Goal: Information Seeking & Learning: Check status

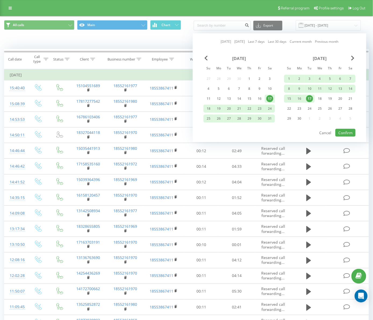
click at [225, 41] on link "[DATE]" at bounding box center [226, 41] width 10 height 5
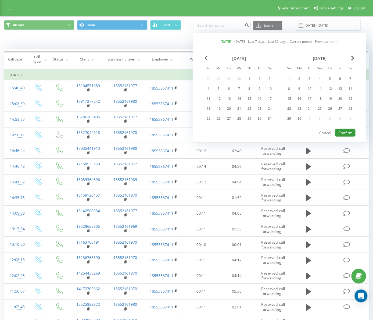
click at [343, 131] on button "Confirm" at bounding box center [346, 133] width 20 height 8
type input "[DATE] - [DATE]"
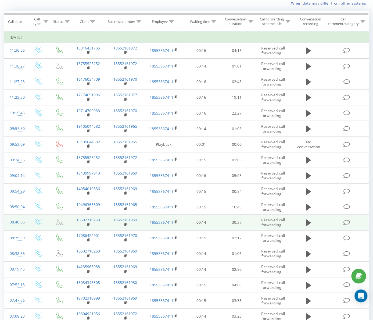
scroll to position [95, 0]
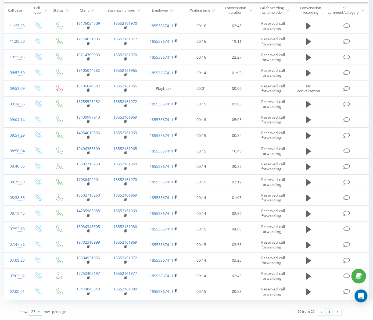
click at [33, 311] on div "25" at bounding box center [33, 311] width 4 height 5
click at [35, 295] on span "50" at bounding box center [33, 296] width 4 height 5
click at [39, 311] on icon at bounding box center [39, 312] width 8 height 10
click at [35, 307] on span "100" at bounding box center [34, 304] width 6 height 5
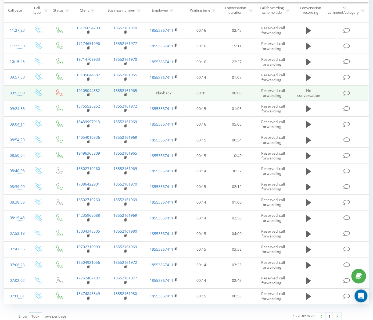
scroll to position [95, 0]
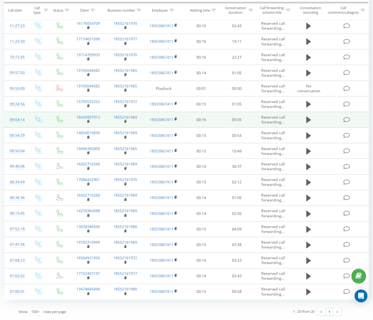
click at [70, 126] on td "18439997913" at bounding box center [88, 120] width 37 height 16
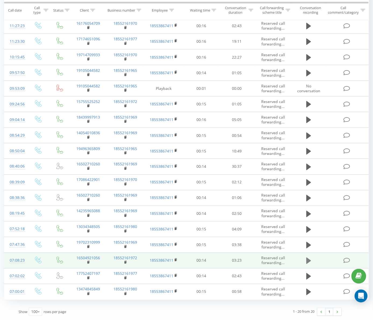
click at [307, 258] on button at bounding box center [309, 261] width 8 height 8
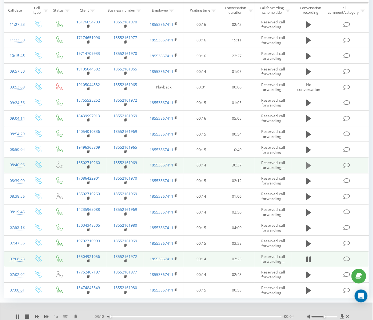
click at [309, 163] on icon at bounding box center [309, 166] width 5 height 8
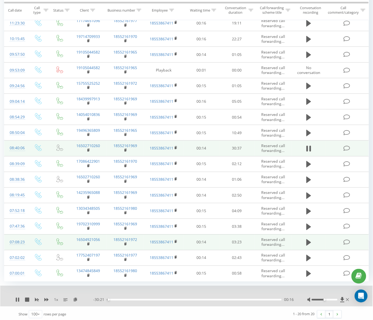
scroll to position [116, 0]
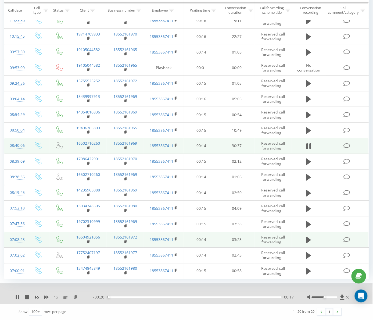
click at [118, 297] on div "00:17" at bounding box center [194, 298] width 175 height 2
click at [342, 297] on icon at bounding box center [343, 297] width 4 height 5
click at [344, 297] on icon at bounding box center [343, 297] width 4 height 5
click at [343, 297] on icon at bounding box center [343, 297] width 4 height 5
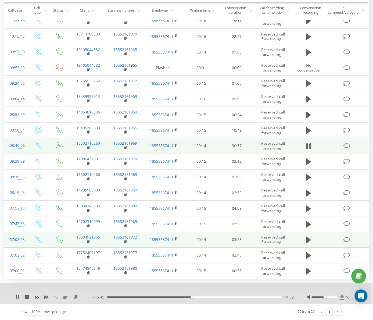
click at [343, 297] on icon at bounding box center [343, 297] width 4 height 5
click at [343, 295] on icon at bounding box center [343, 297] width 4 height 5
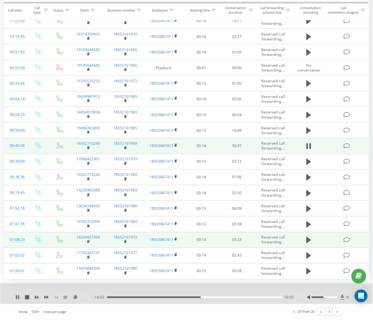
click at [343, 295] on icon at bounding box center [343, 297] width 4 height 5
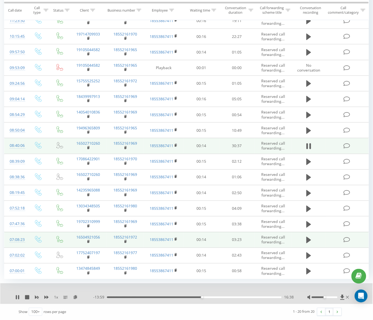
click at [260, 289] on div at bounding box center [183, 291] width 268 height 6
click at [118, 297] on div "30:37" at bounding box center [194, 298] width 176 height 2
click at [15, 299] on icon at bounding box center [17, 297] width 4 height 4
drag, startPoint x: 281, startPoint y: 296, endPoint x: 189, endPoint y: 296, distance: 92.5
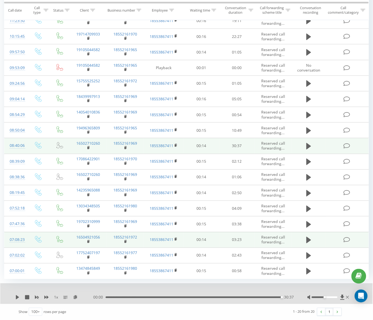
click at [202, 296] on div "00:00 30:37 30:37" at bounding box center [193, 297] width 201 height 5
click at [115, 296] on div "00:00 30:37 30:37" at bounding box center [193, 297] width 201 height 5
click at [115, 297] on div "30:37" at bounding box center [194, 298] width 176 height 2
click at [18, 298] on icon at bounding box center [17, 297] width 4 height 4
click at [153, 289] on div at bounding box center [183, 291] width 268 height 6
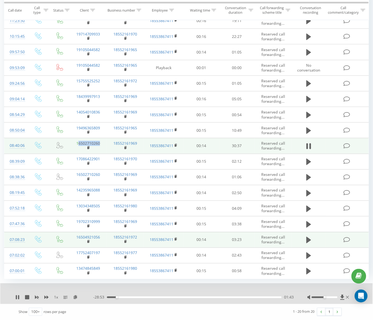
drag, startPoint x: 103, startPoint y: 141, endPoint x: 78, endPoint y: 141, distance: 25.0
click at [78, 141] on td "16502710260" at bounding box center [88, 146] width 37 height 16
copy link "6502710260"
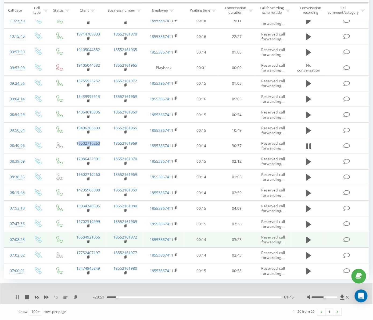
click at [16, 297] on icon at bounding box center [16, 297] width 1 height 4
click at [16, 296] on icon at bounding box center [17, 297] width 4 height 4
drag, startPoint x: 327, startPoint y: 299, endPoint x: 334, endPoint y: 299, distance: 6.7
click at [334, 299] on div at bounding box center [329, 297] width 43 height 5
click at [329, 297] on div at bounding box center [325, 298] width 26 height 2
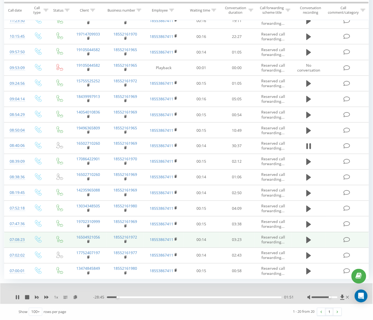
drag, startPoint x: 329, startPoint y: 297, endPoint x: 332, endPoint y: 298, distance: 3.8
click at [332, 298] on div at bounding box center [325, 298] width 26 height 2
drag, startPoint x: 332, startPoint y: 299, endPoint x: 337, endPoint y: 300, distance: 5.0
click at [337, 300] on div "1 x - 28:44 01:52 01:52" at bounding box center [186, 293] width 373 height 21
drag, startPoint x: 334, startPoint y: 297, endPoint x: 338, endPoint y: 297, distance: 4.6
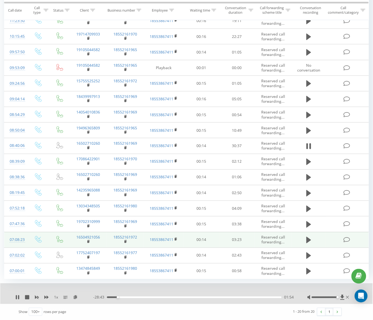
click at [338, 297] on div "Accessibility label" at bounding box center [338, 297] width 2 height 2
click at [206, 288] on div at bounding box center [183, 291] width 268 height 6
click at [16, 298] on icon at bounding box center [16, 297] width 1 height 4
click at [17, 296] on icon at bounding box center [17, 297] width 3 height 4
click at [17, 297] on icon at bounding box center [16, 297] width 1 height 4
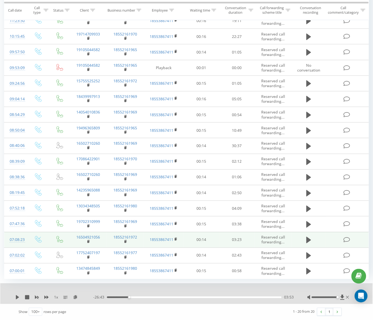
click at [13, 294] on div "1 x - 26:43 03:53 03:53" at bounding box center [186, 293] width 373 height 21
click at [14, 296] on div "1 x - 26:43 03:53 03:53" at bounding box center [186, 293] width 373 height 21
click at [18, 296] on icon at bounding box center [17, 297] width 4 height 4
click at [17, 297] on icon at bounding box center [17, 297] width 4 height 4
click at [142, 292] on div at bounding box center [183, 291] width 268 height 6
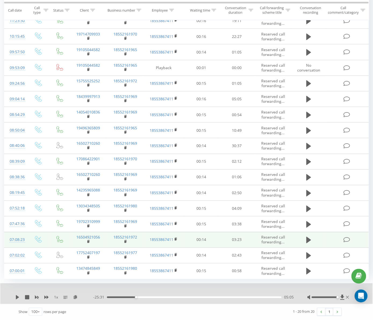
click at [141, 298] on div "05:05" at bounding box center [194, 298] width 175 height 2
click at [154, 289] on div at bounding box center [183, 291] width 268 height 6
click at [18, 296] on icon at bounding box center [17, 297] width 4 height 4
click at [157, 297] on div "06:21" at bounding box center [194, 298] width 175 height 2
click at [15, 297] on icon at bounding box center [17, 297] width 4 height 4
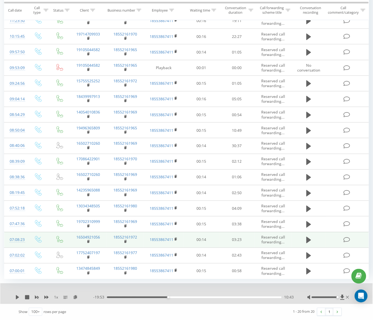
click at [8, 294] on div "1 x - 19:53 10:43 10:43" at bounding box center [186, 293] width 373 height 21
click at [197, 288] on div at bounding box center [183, 291] width 268 height 6
click at [203, 290] on div at bounding box center [183, 291] width 268 height 6
click at [15, 299] on div "1 x - 19:53 10:43 10:43" at bounding box center [186, 293] width 373 height 21
click at [14, 296] on div "1 x - 19:53 10:43 10:43" at bounding box center [186, 293] width 373 height 21
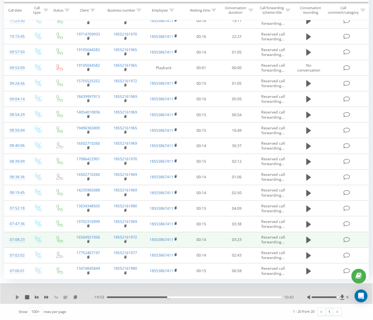
click at [18, 296] on icon at bounding box center [17, 297] width 4 height 4
click at [173, 297] on div "10:48" at bounding box center [194, 298] width 175 height 2
click at [19, 297] on icon at bounding box center [18, 297] width 1 height 4
click at [192, 288] on div at bounding box center [183, 291] width 268 height 6
click at [200, 290] on div at bounding box center [183, 291] width 268 height 6
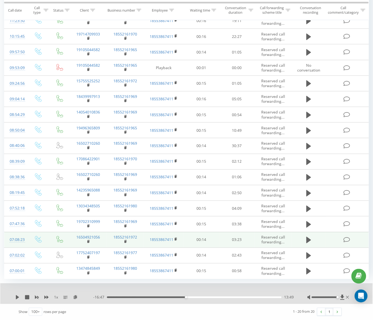
click at [215, 293] on div "1 x - 16:47 13:49 13:49" at bounding box center [186, 293] width 373 height 21
click at [15, 296] on icon at bounding box center [17, 297] width 4 height 4
click at [17, 296] on icon at bounding box center [17, 297] width 4 height 4
click at [16, 296] on icon at bounding box center [17, 297] width 3 height 4
click at [239, 290] on div at bounding box center [183, 291] width 268 height 6
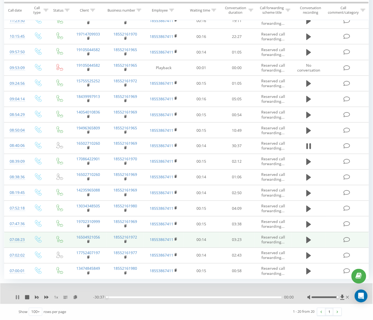
click at [16, 297] on icon at bounding box center [16, 297] width 1 height 4
click at [17, 297] on icon at bounding box center [17, 297] width 3 height 4
click at [15, 295] on div "1 x" at bounding box center [54, 297] width 78 height 5
click at [17, 296] on icon at bounding box center [16, 297] width 1 height 4
click at [15, 298] on icon at bounding box center [17, 297] width 4 height 4
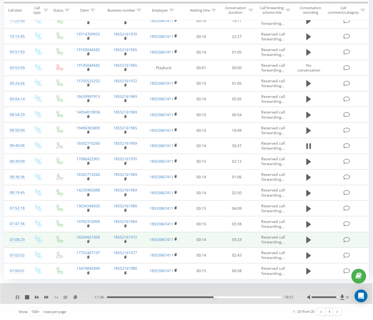
click at [15, 296] on icon at bounding box center [17, 297] width 4 height 4
click at [18, 295] on icon at bounding box center [17, 297] width 4 height 4
click at [16, 297] on icon at bounding box center [17, 297] width 3 height 4
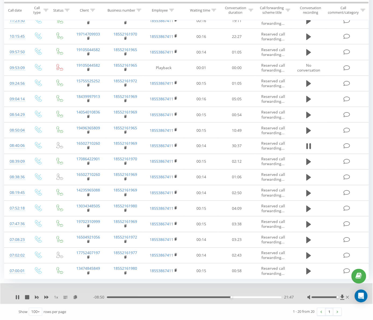
scroll to position [116, 0]
click at [15, 298] on icon at bounding box center [17, 297] width 4 height 4
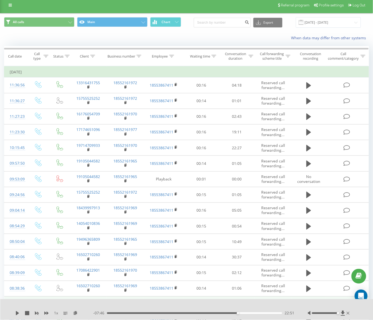
scroll to position [0, 0]
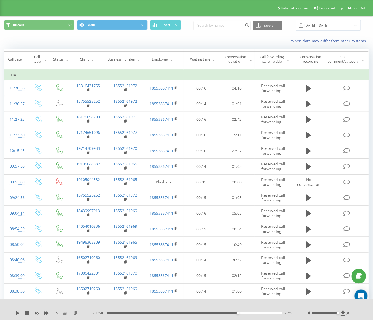
click at [189, 43] on div "When data may differ from other systems" at bounding box center [256, 40] width 233 height 5
click at [246, 304] on div at bounding box center [183, 306] width 269 height 6
click at [188, 306] on div at bounding box center [183, 306] width 269 height 6
click at [224, 40] on div "When data may differ from other systems" at bounding box center [256, 40] width 233 height 5
click at [173, 42] on div "When data may differ from other systems" at bounding box center [256, 40] width 233 height 5
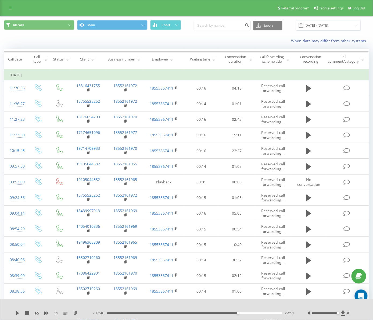
click at [112, 305] on div at bounding box center [183, 306] width 269 height 6
click at [14, 310] on div "1 x - 07:46 22:51 22:51" at bounding box center [186, 309] width 373 height 21
click at [16, 311] on icon at bounding box center [17, 313] width 4 height 4
click at [109, 304] on div at bounding box center [183, 306] width 269 height 6
click at [248, 306] on div at bounding box center [183, 306] width 269 height 6
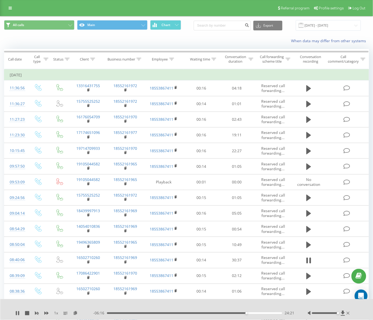
click at [165, 307] on div at bounding box center [183, 306] width 269 height 6
click at [17, 313] on icon at bounding box center [16, 313] width 1 height 4
click at [255, 305] on div at bounding box center [183, 306] width 269 height 6
click at [217, 306] on div at bounding box center [183, 306] width 269 height 6
click at [203, 39] on div "When data may differ from other systems" at bounding box center [256, 40] width 233 height 5
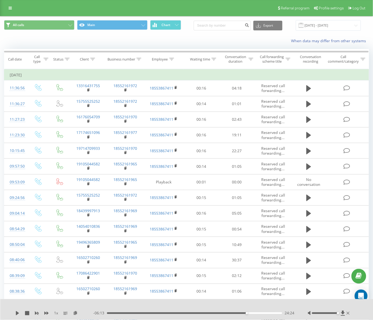
click at [192, 36] on div "When data may differ from other systems" at bounding box center [186, 40] width 373 height 13
click at [16, 314] on icon at bounding box center [17, 313] width 3 height 4
click at [14, 314] on div "1 x - 06:11 24:26 24:26" at bounding box center [186, 309] width 373 height 21
click at [16, 314] on icon at bounding box center [16, 313] width 1 height 4
click at [206, 309] on div "1 x - 06:10 24:27 24:27" at bounding box center [186, 309] width 373 height 21
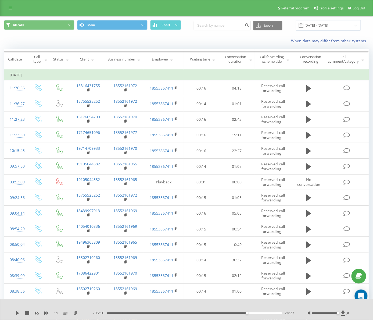
click at [231, 307] on div at bounding box center [183, 306] width 269 height 6
click at [175, 35] on div "When data may differ from other systems" at bounding box center [186, 40] width 373 height 13
click at [187, 42] on div "When data may differ from other systems" at bounding box center [256, 40] width 233 height 5
click at [156, 307] on div at bounding box center [183, 306] width 269 height 6
click at [174, 307] on div at bounding box center [183, 306] width 269 height 6
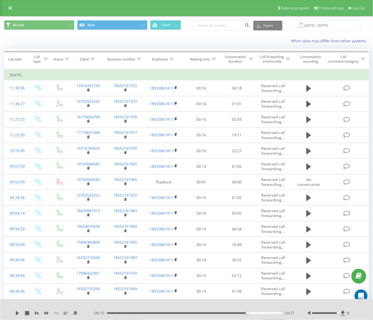
click at [17, 310] on div "1 x - 06:10 24:27 24:27" at bounding box center [186, 309] width 373 height 21
click at [16, 312] on icon at bounding box center [17, 313] width 4 height 4
click at [254, 313] on div "25:43" at bounding box center [194, 314] width 175 height 2
click at [18, 313] on icon at bounding box center [18, 313] width 1 height 4
click at [270, 304] on div at bounding box center [183, 306] width 269 height 6
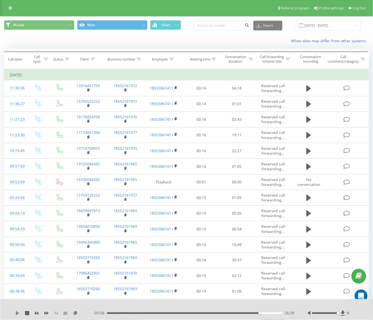
click at [17, 315] on icon at bounding box center [17, 313] width 3 height 4
click at [19, 310] on div "1 x - 03:51 26:46 26:46" at bounding box center [186, 309] width 373 height 21
click at [17, 313] on icon at bounding box center [17, 313] width 4 height 4
click at [15, 312] on div "1 x - 03:50 26:47 26:47" at bounding box center [186, 309] width 373 height 21
click at [16, 312] on icon at bounding box center [17, 313] width 3 height 4
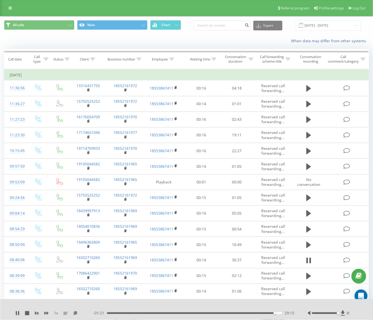
click at [270, 305] on div at bounding box center [183, 306] width 269 height 6
click at [17, 314] on icon at bounding box center [16, 313] width 1 height 4
click at [186, 39] on div "When data may differ from other systems" at bounding box center [256, 40] width 233 height 5
